Goal: Navigation & Orientation: Find specific page/section

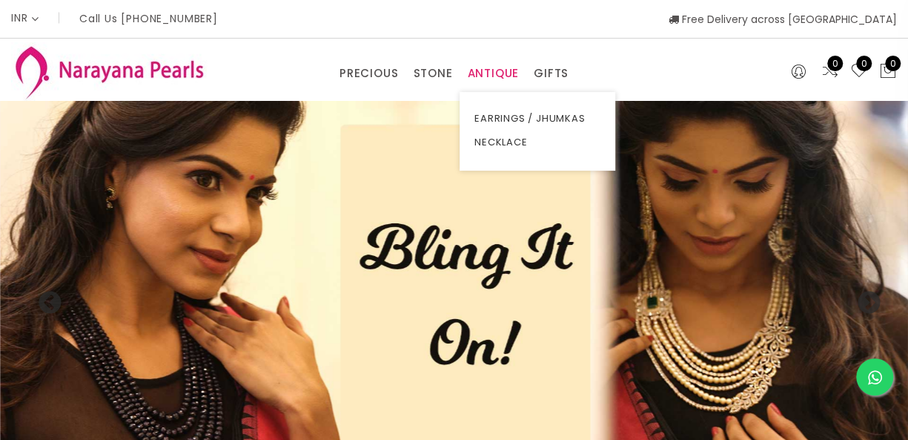
click at [472, 72] on link "ANTIQUE" at bounding box center [493, 73] width 52 height 22
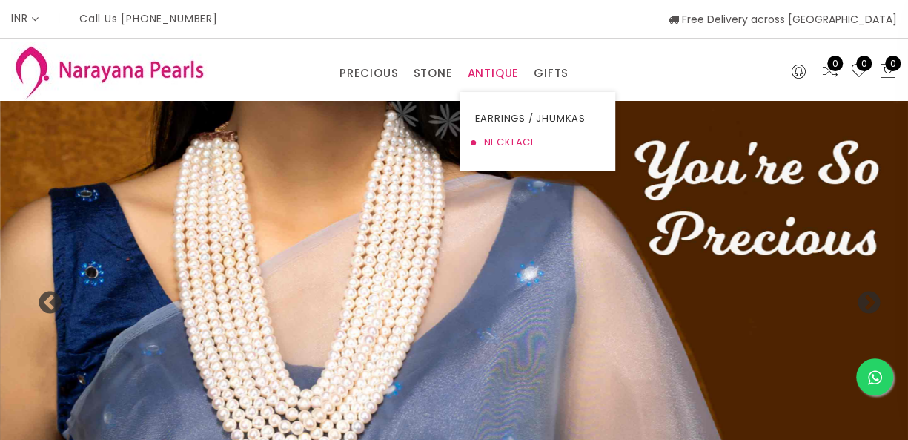
click at [499, 144] on link "NECKLACE" at bounding box center [538, 143] width 126 height 24
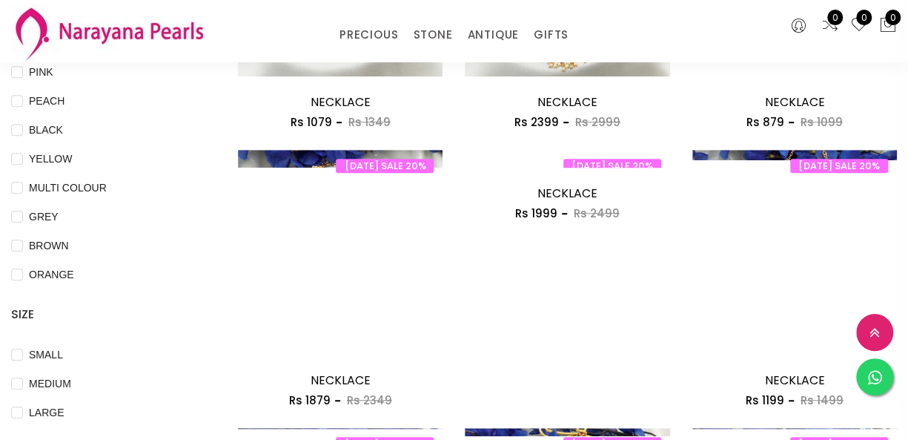
scroll to position [352, 0]
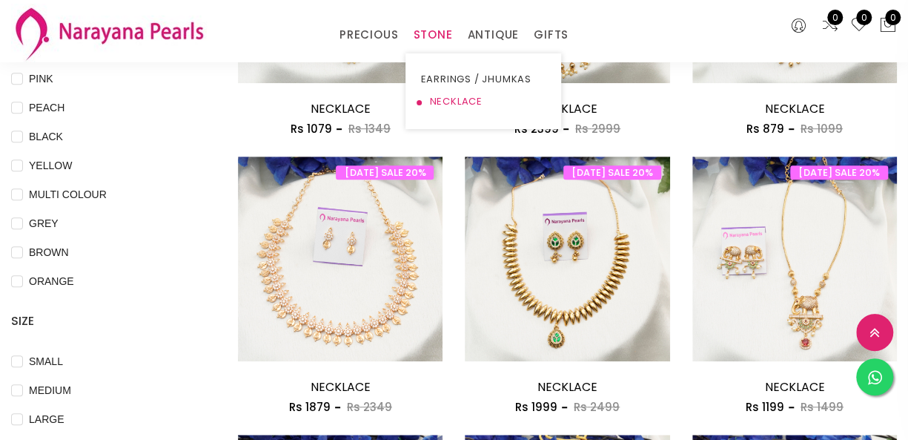
click at [444, 96] on link "NECKLACE" at bounding box center [483, 101] width 126 height 22
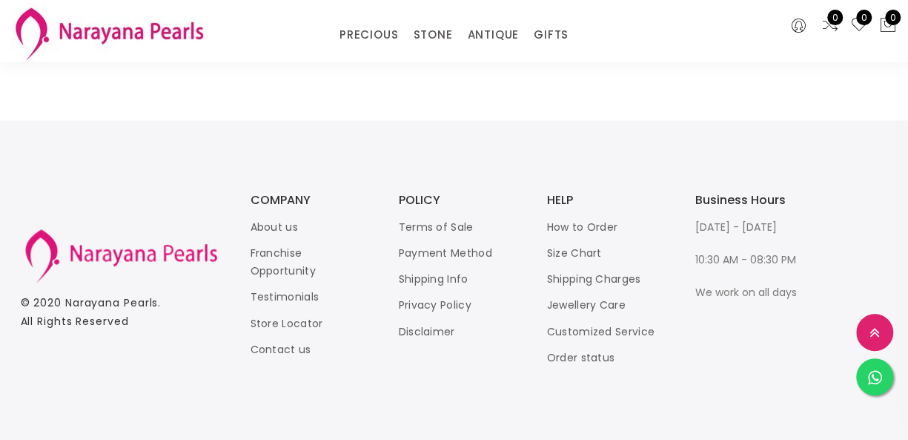
scroll to position [1835, 0]
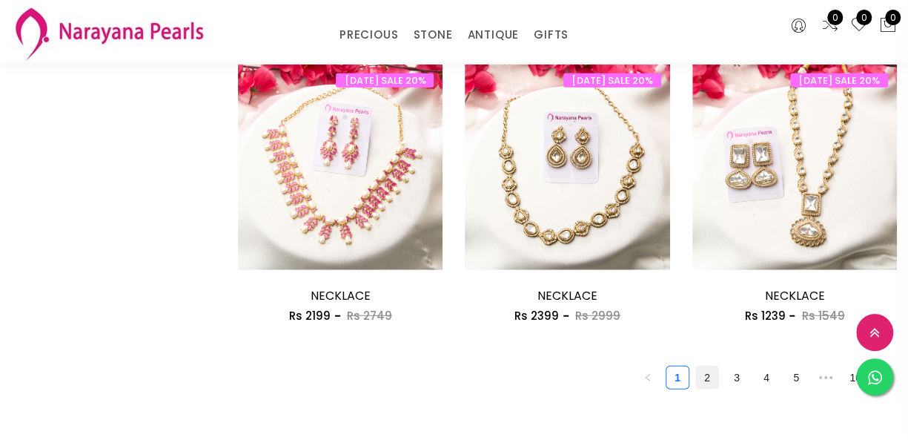
click at [704, 374] on link "2" at bounding box center [707, 377] width 22 height 22
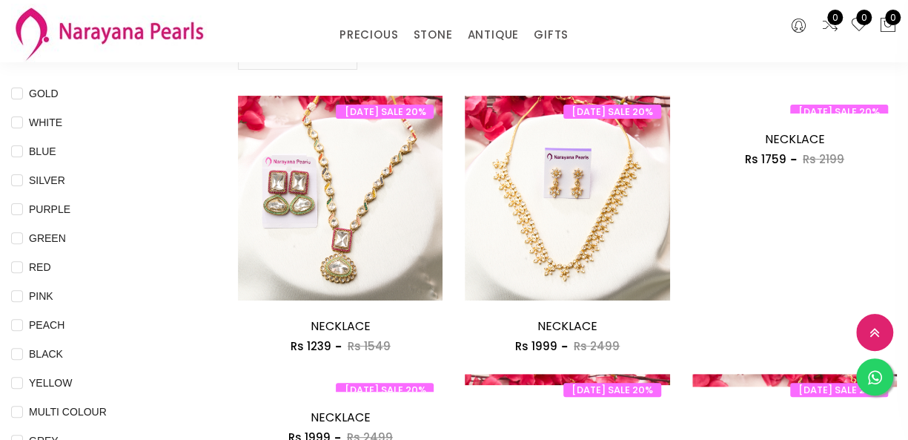
scroll to position [148, 0]
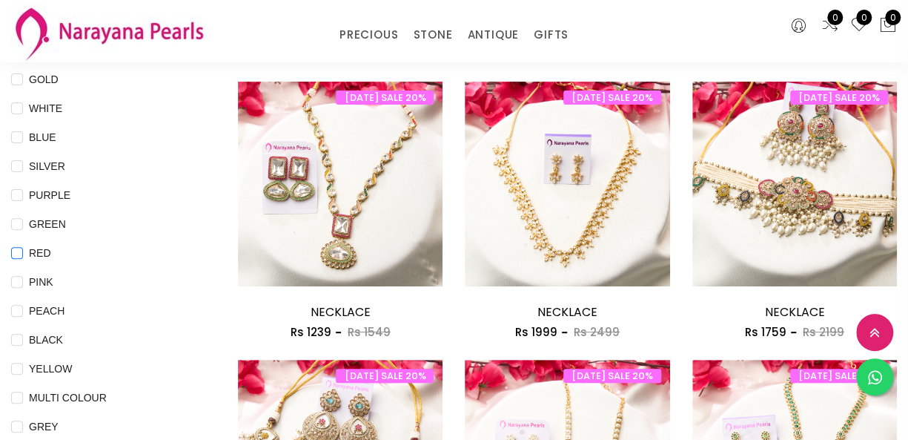
click at [36, 257] on span "RED" at bounding box center [40, 253] width 34 height 16
click at [23, 257] on input "RED" at bounding box center [17, 263] width 12 height 33
checkbox input "true"
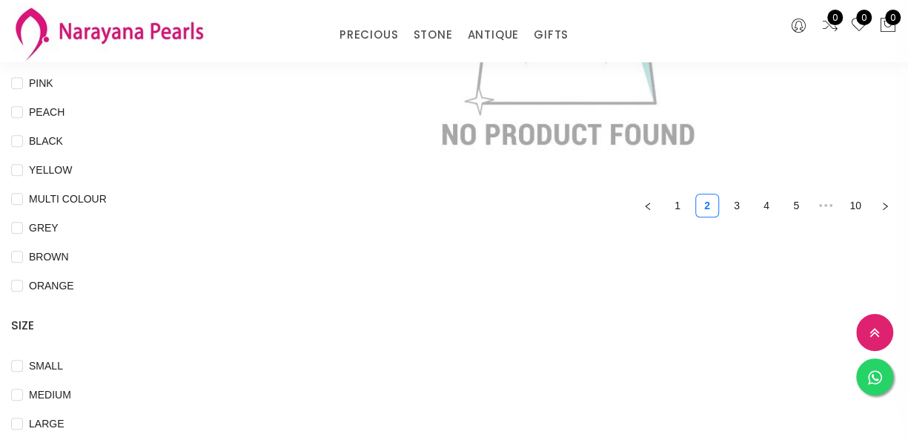
scroll to position [371, 0]
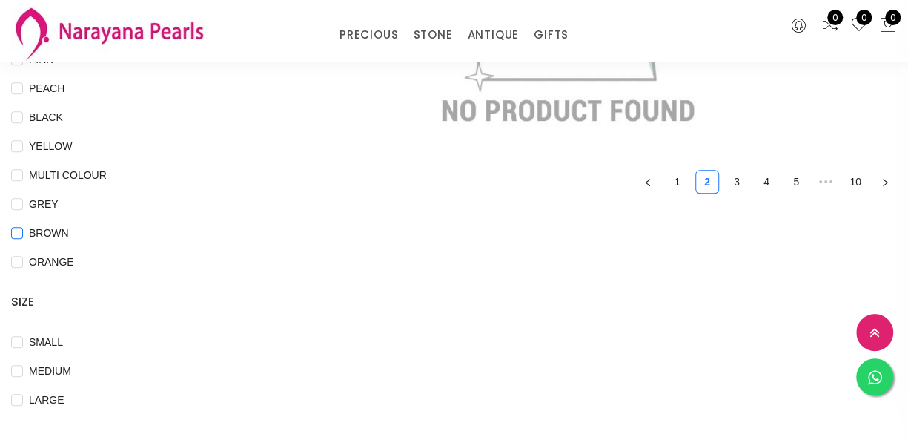
click at [49, 234] on span "BROWN" at bounding box center [49, 233] width 52 height 16
click at [23, 234] on input "BROWN" at bounding box center [17, 243] width 12 height 33
checkbox input "true"
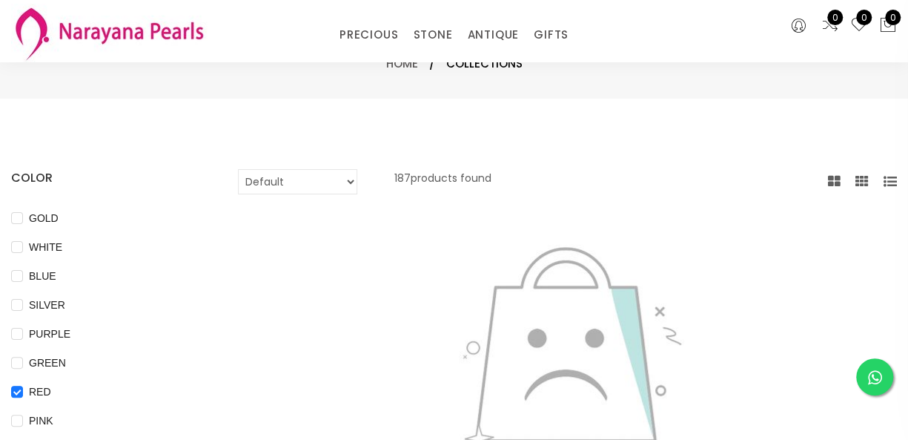
scroll to position [0, 0]
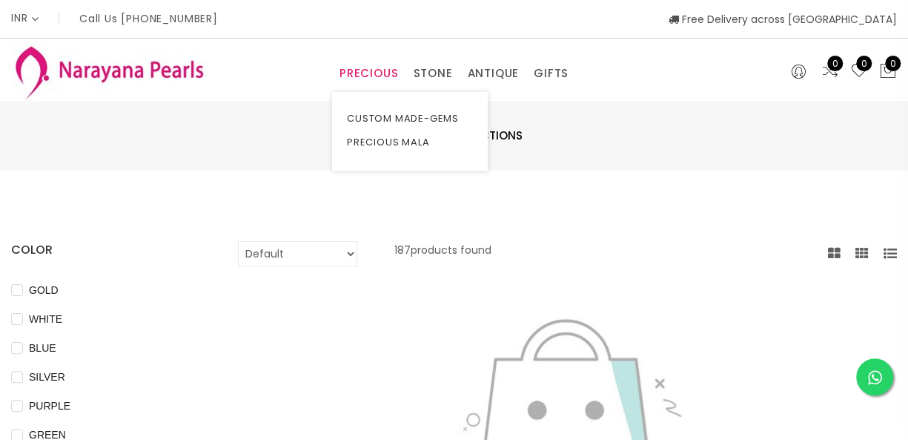
click at [363, 76] on link "PRECIOUS" at bounding box center [369, 73] width 59 height 22
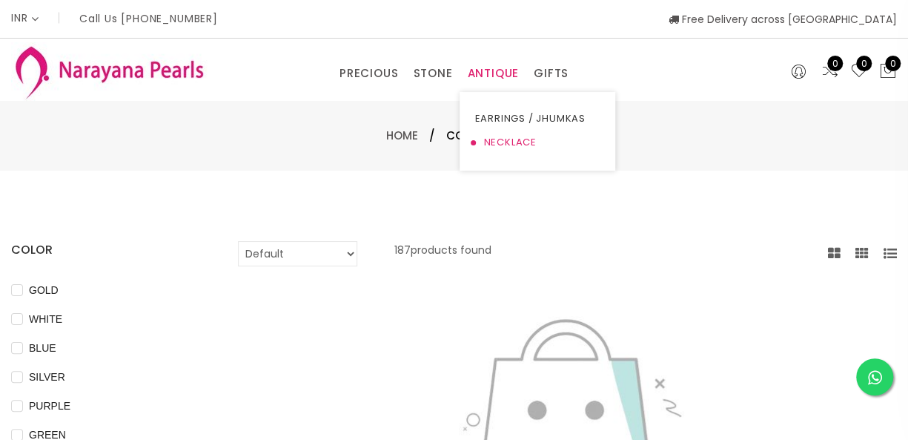
click at [494, 139] on link "NECKLACE" at bounding box center [538, 143] width 126 height 24
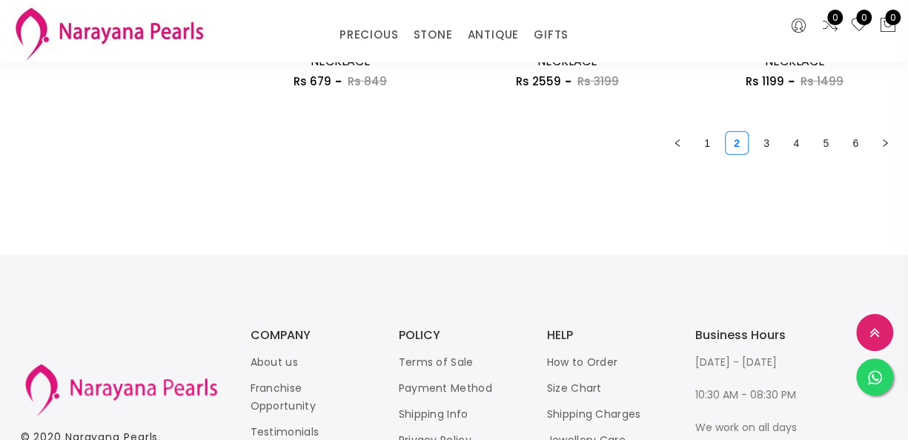
scroll to position [2076, 0]
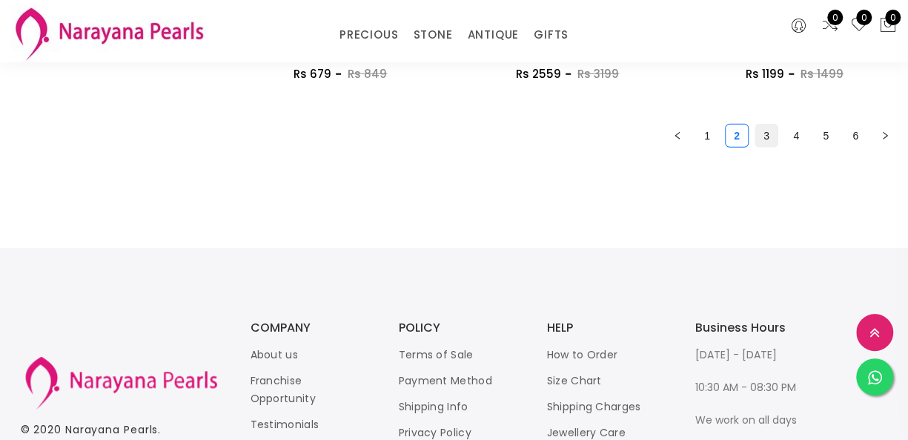
click at [764, 142] on link "3" at bounding box center [767, 136] width 22 height 22
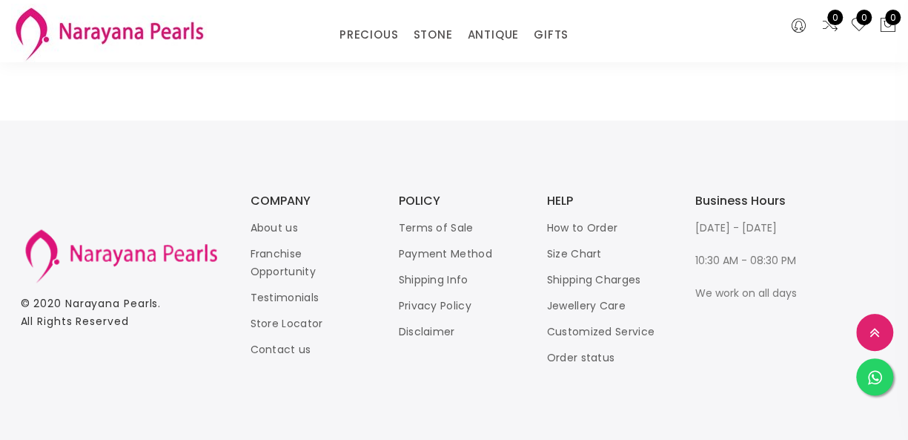
scroll to position [1928, 0]
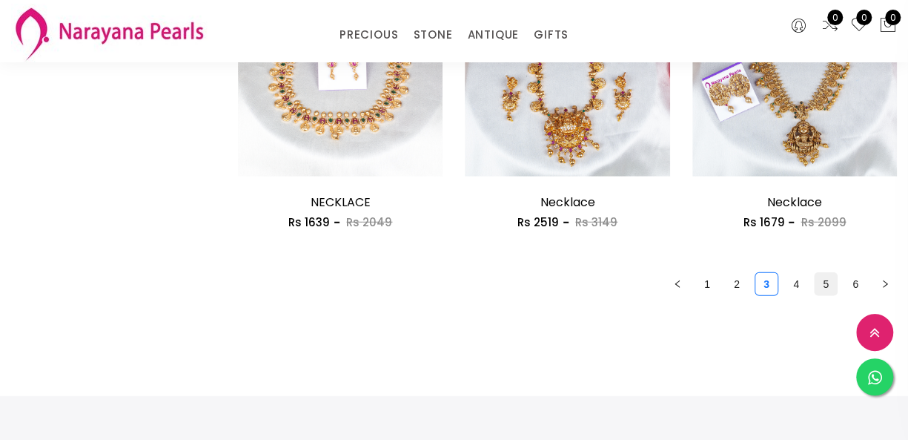
click at [817, 284] on link "5" at bounding box center [826, 284] width 22 height 22
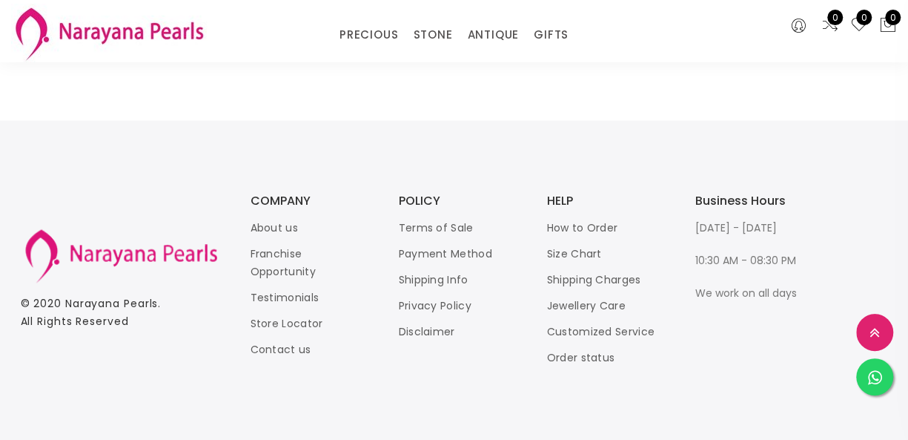
scroll to position [1854, 0]
